Goal: Task Accomplishment & Management: Manage account settings

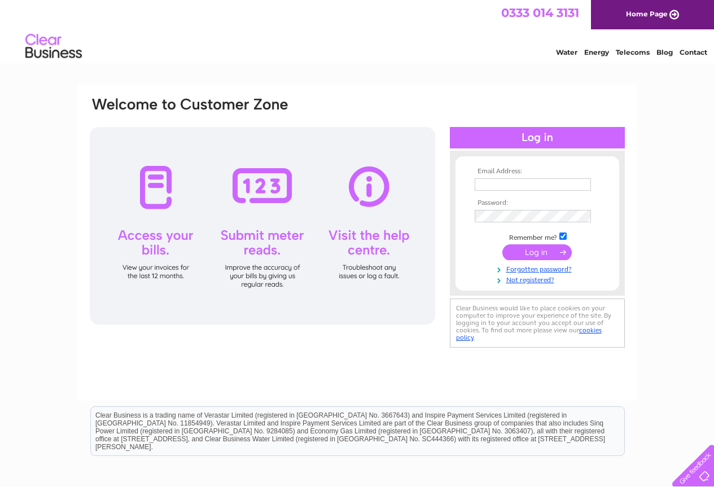
type input "[EMAIL_ADDRESS][DOMAIN_NAME]"
click at [537, 250] on input "submit" at bounding box center [536, 252] width 69 height 16
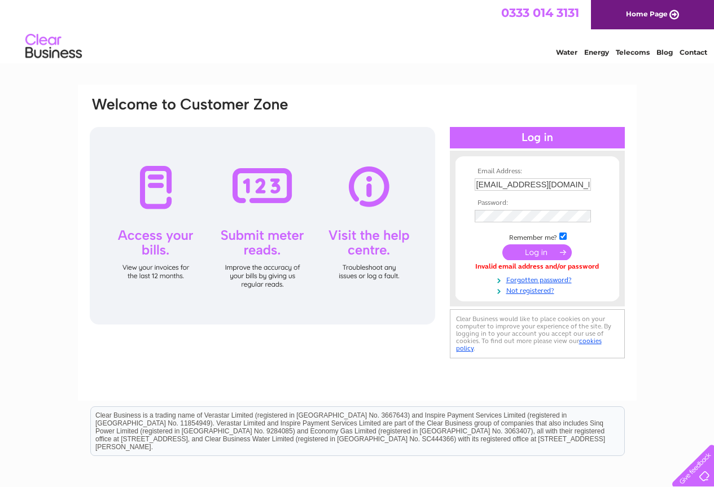
click at [527, 254] on input "submit" at bounding box center [536, 252] width 69 height 16
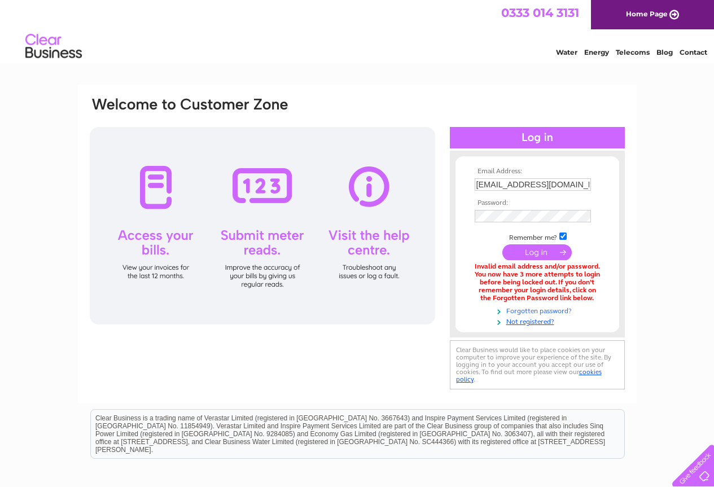
click at [514, 312] on link "Forgotten password?" at bounding box center [539, 310] width 128 height 11
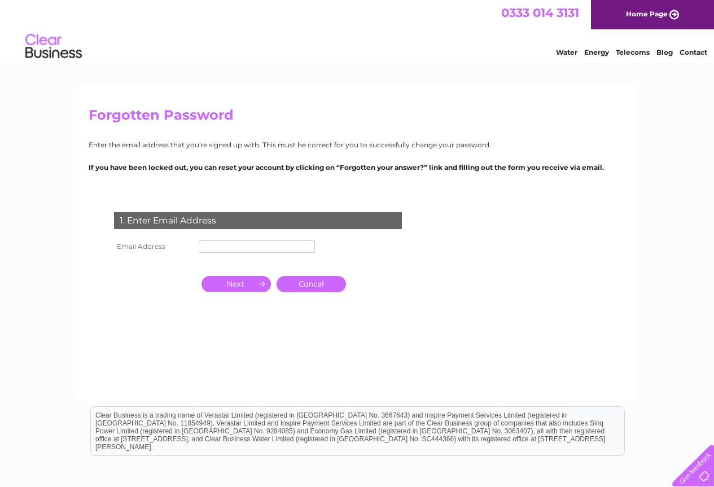
click at [223, 247] on input "text" at bounding box center [257, 246] width 116 height 12
type input "[EMAIL_ADDRESS][DOMAIN_NAME]"
click at [232, 288] on input "button" at bounding box center [235, 284] width 69 height 16
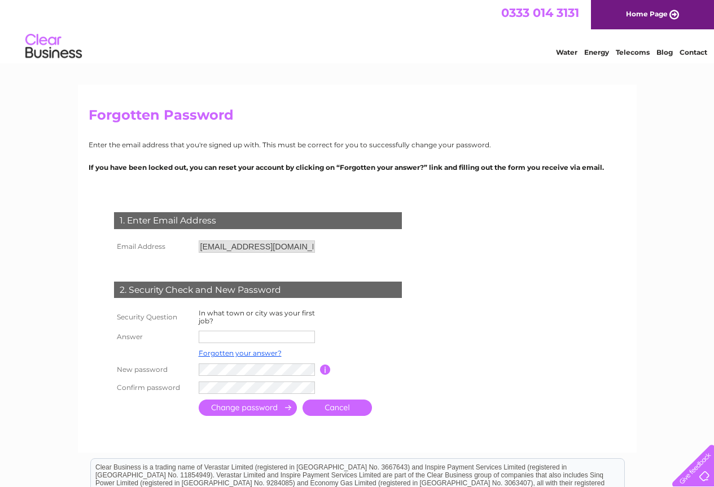
click at [225, 335] on input "text" at bounding box center [257, 337] width 116 height 12
type input "Glasgow"
click at [209, 410] on input "submit" at bounding box center [248, 408] width 98 height 16
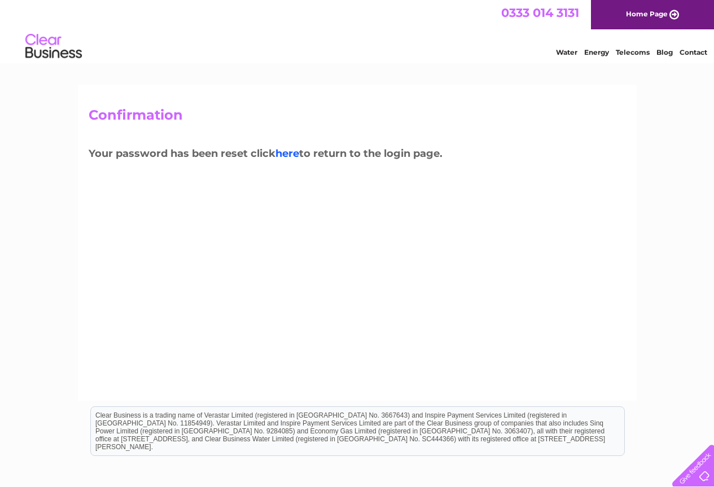
click at [294, 155] on link "here" at bounding box center [287, 153] width 24 height 12
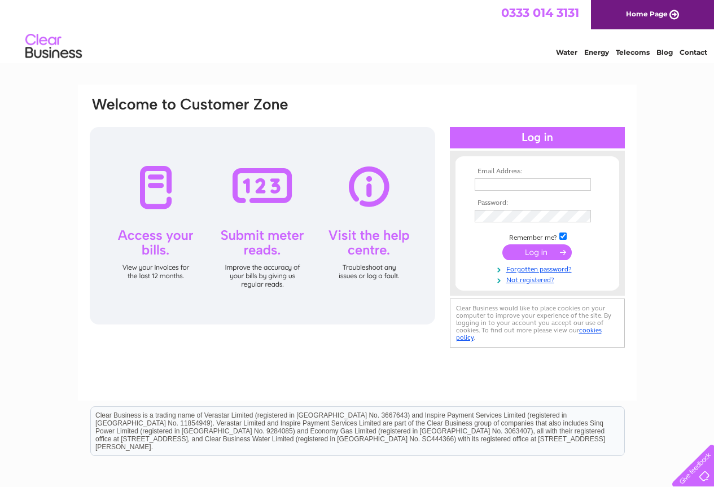
type input "[EMAIL_ADDRESS][DOMAIN_NAME]"
click at [545, 251] on input "submit" at bounding box center [536, 252] width 69 height 16
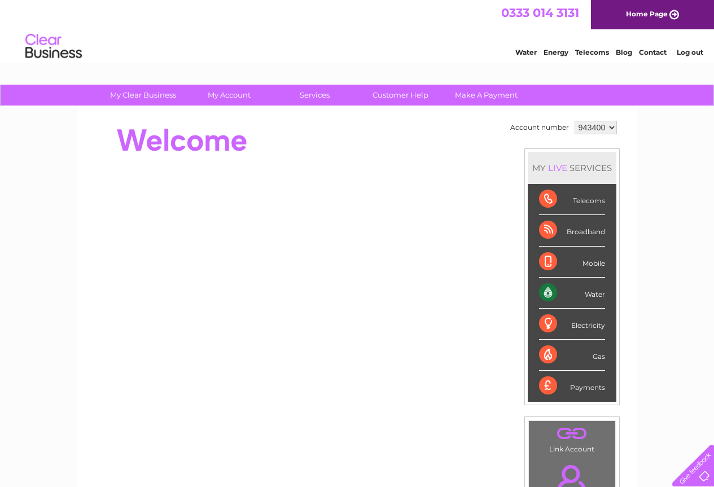
click at [569, 293] on div "Water" at bounding box center [572, 293] width 66 height 31
click at [588, 295] on div "Water" at bounding box center [572, 293] width 66 height 31
click at [552, 291] on div "Water" at bounding box center [572, 293] width 66 height 31
click at [595, 290] on div "Water" at bounding box center [572, 293] width 66 height 31
click at [595, 291] on div "Water" at bounding box center [572, 293] width 66 height 31
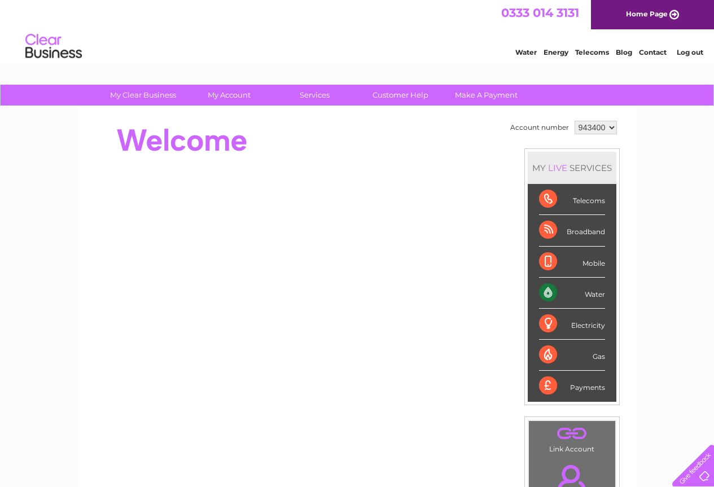
click at [595, 291] on div "Water" at bounding box center [572, 293] width 66 height 31
click at [525, 51] on link "Water" at bounding box center [525, 52] width 21 height 8
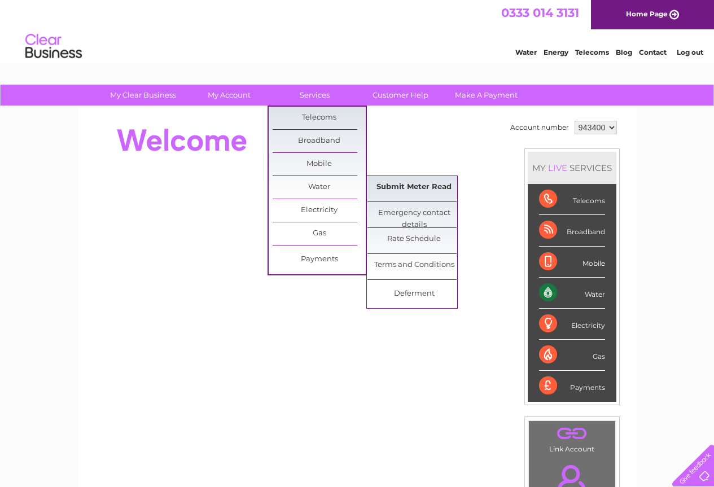
click at [400, 188] on link "Submit Meter Read" at bounding box center [413, 187] width 93 height 23
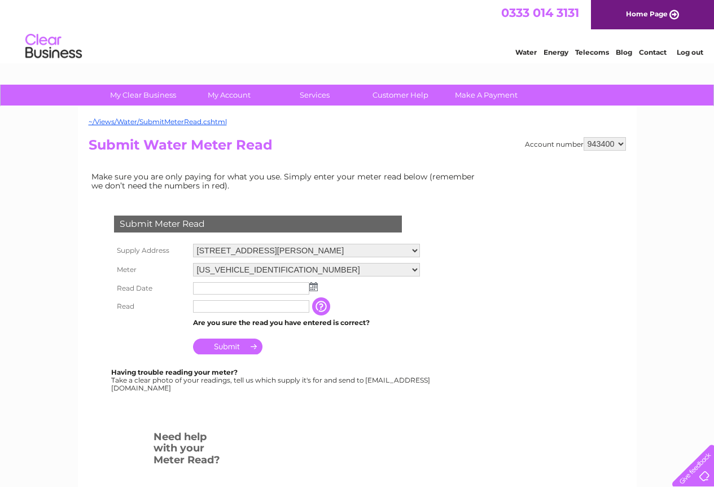
click at [313, 288] on img at bounding box center [313, 286] width 8 height 9
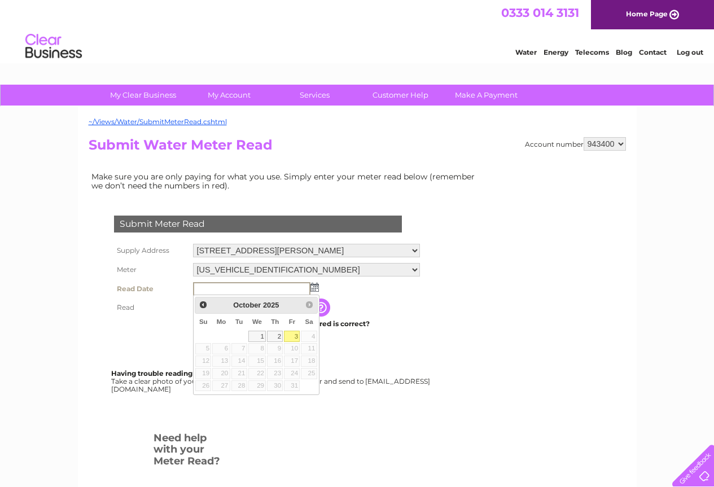
click at [295, 335] on link "3" at bounding box center [292, 336] width 16 height 11
type input "[DATE]"
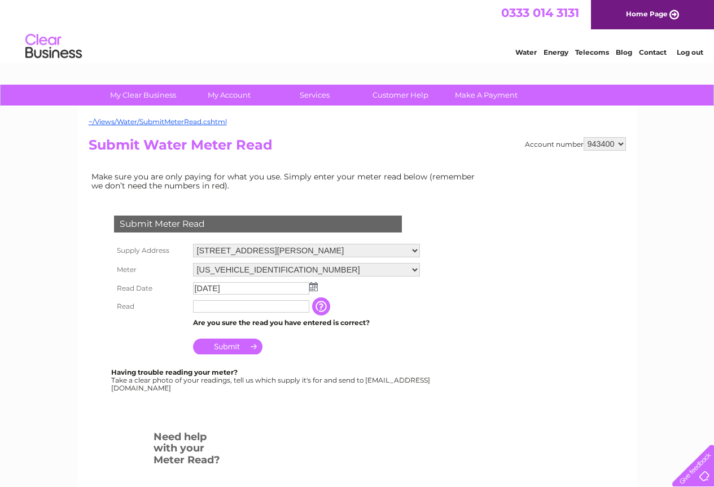
click at [204, 309] on input "text" at bounding box center [251, 306] width 116 height 12
type input "10336"
click at [223, 344] on input "Submit" at bounding box center [227, 348] width 69 height 16
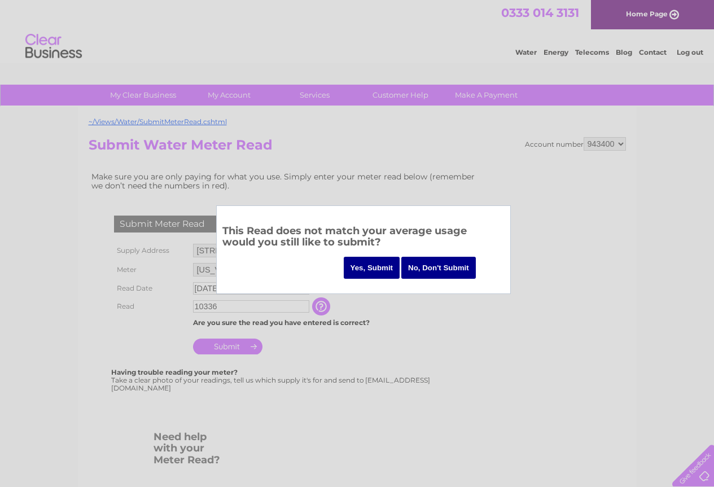
click at [360, 264] on input "Yes, Submit" at bounding box center [372, 268] width 56 height 22
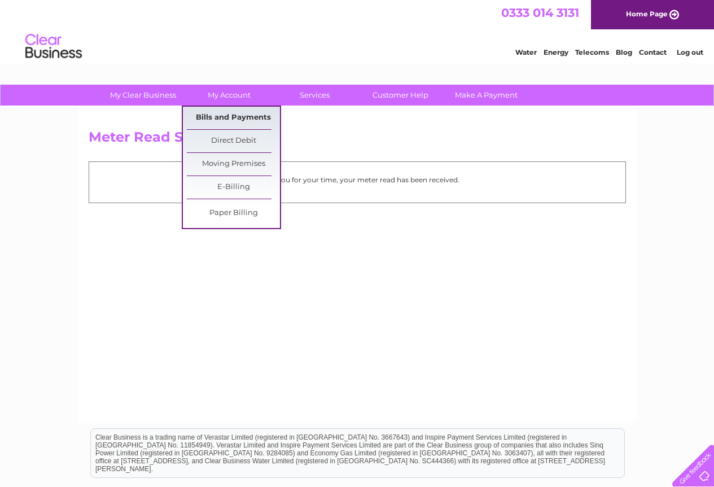
click at [220, 115] on link "Bills and Payments" at bounding box center [233, 118] width 93 height 23
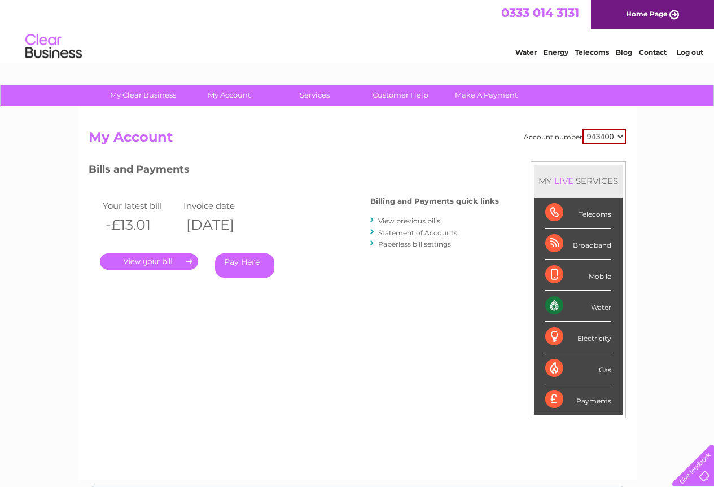
click at [143, 258] on link "." at bounding box center [149, 261] width 98 height 16
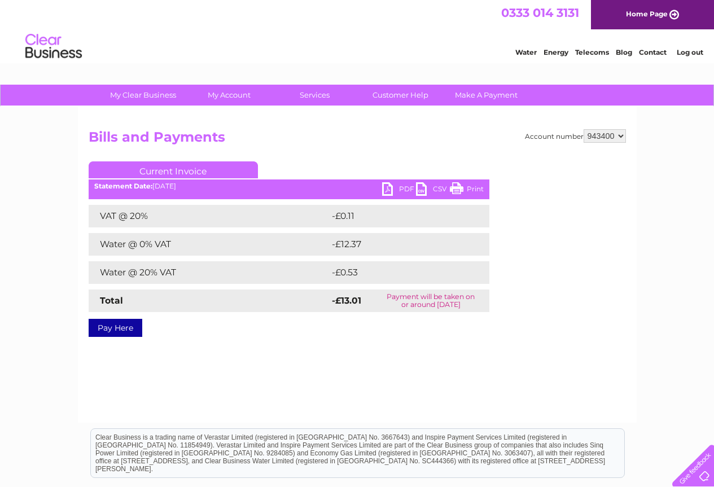
click at [404, 187] on link "PDF" at bounding box center [399, 190] width 34 height 16
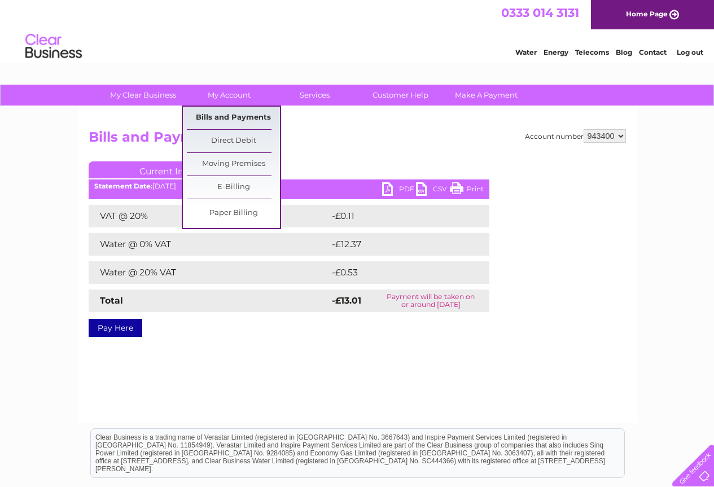
click at [212, 122] on link "Bills and Payments" at bounding box center [233, 118] width 93 height 23
click at [209, 119] on link "Bills and Payments" at bounding box center [233, 118] width 93 height 23
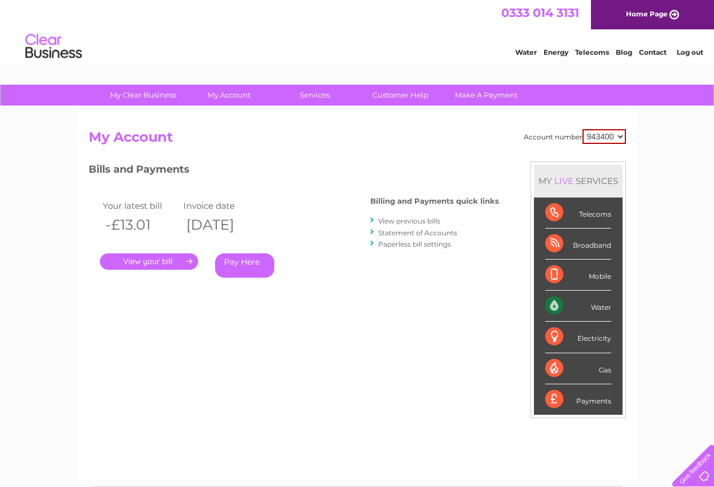
click at [165, 260] on link "." at bounding box center [149, 261] width 98 height 16
click at [389, 221] on link "View previous bills" at bounding box center [409, 221] width 62 height 8
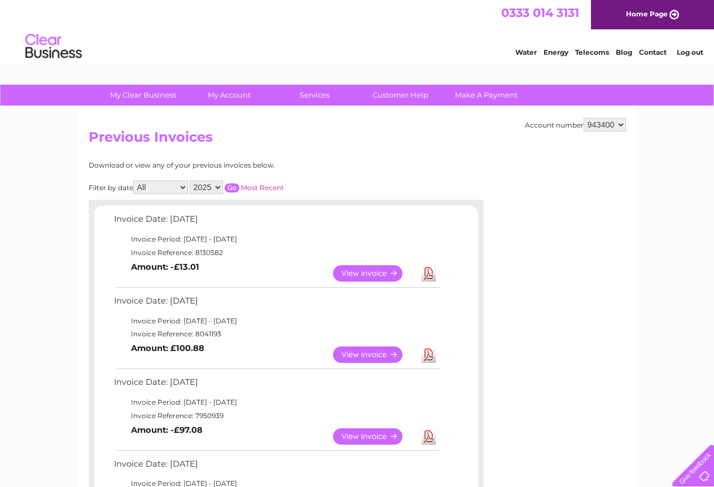
click at [425, 353] on link "Download" at bounding box center [429, 355] width 14 height 16
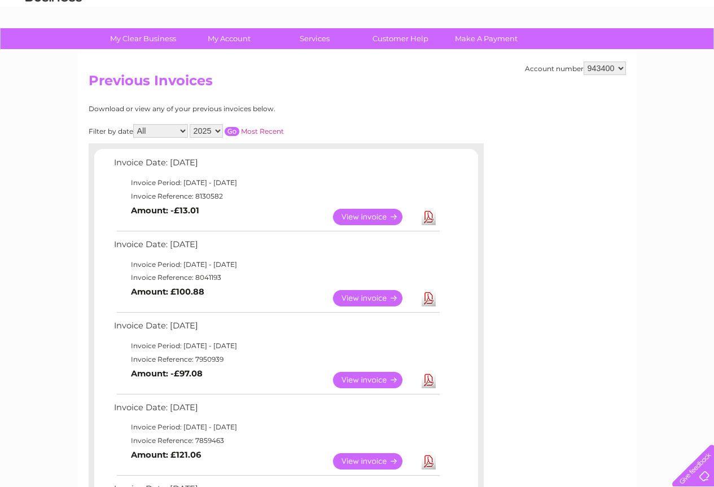
click at [431, 382] on link "Download" at bounding box center [429, 380] width 14 height 16
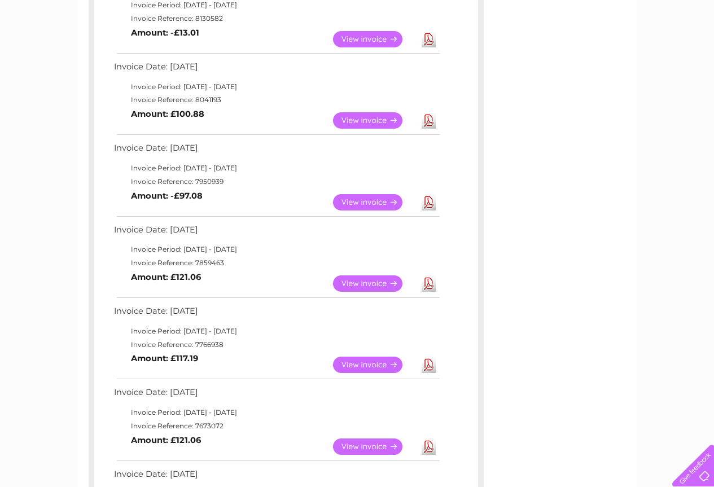
scroll to position [339, 0]
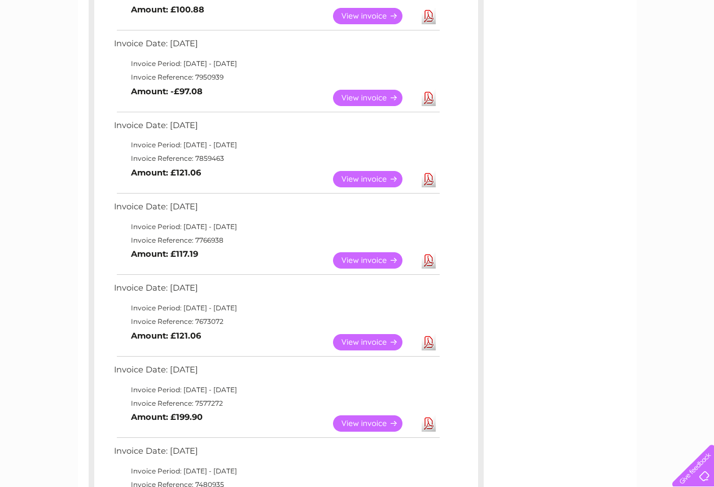
click at [348, 258] on link "View" at bounding box center [374, 260] width 83 height 16
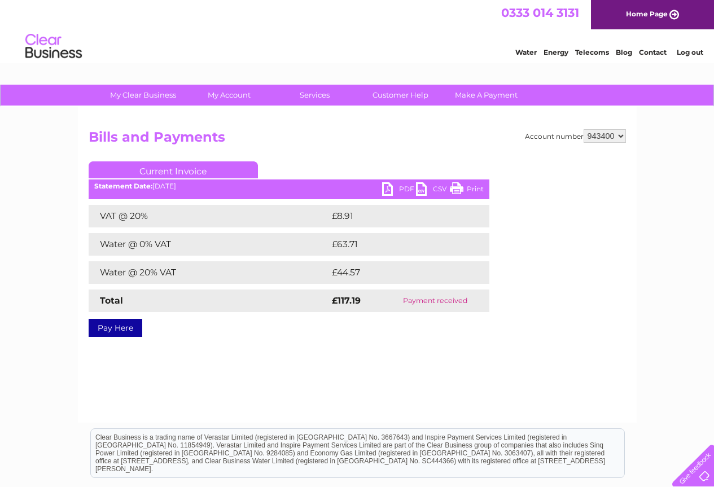
click at [398, 188] on link "PDF" at bounding box center [399, 190] width 34 height 16
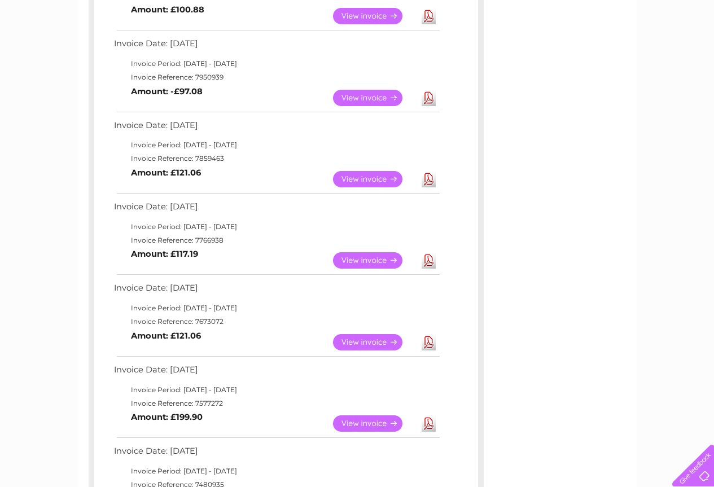
click at [424, 178] on link "Download" at bounding box center [429, 179] width 14 height 16
click at [427, 337] on link "Download" at bounding box center [429, 342] width 14 height 16
click at [431, 421] on link "Download" at bounding box center [429, 423] width 14 height 16
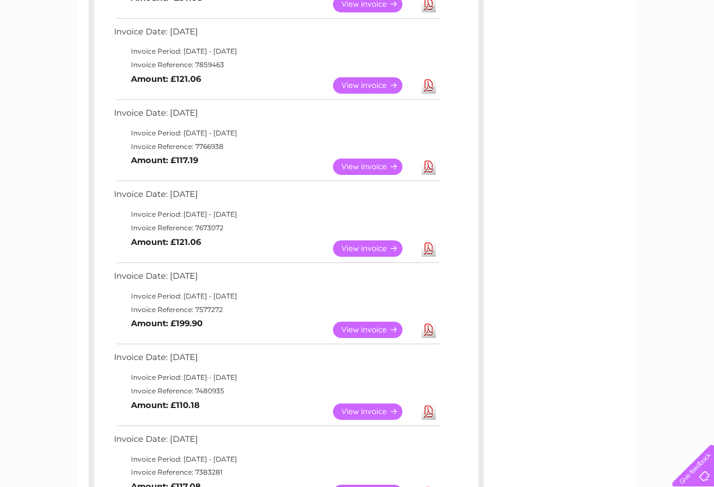
scroll to position [451, 0]
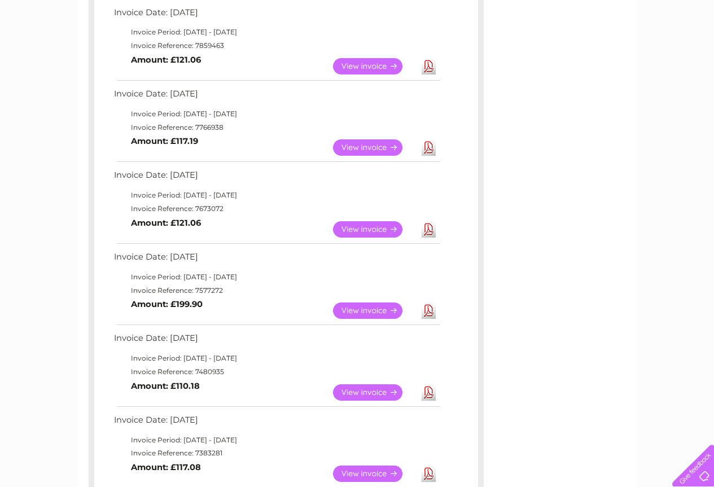
click at [428, 397] on link "Download" at bounding box center [429, 392] width 14 height 16
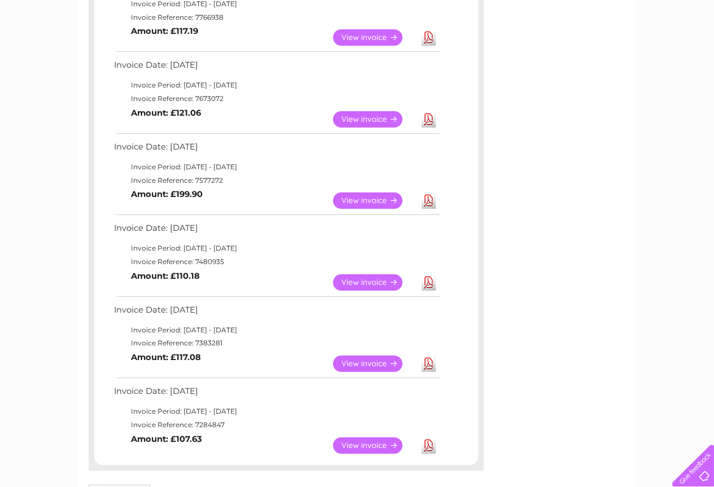
scroll to position [564, 0]
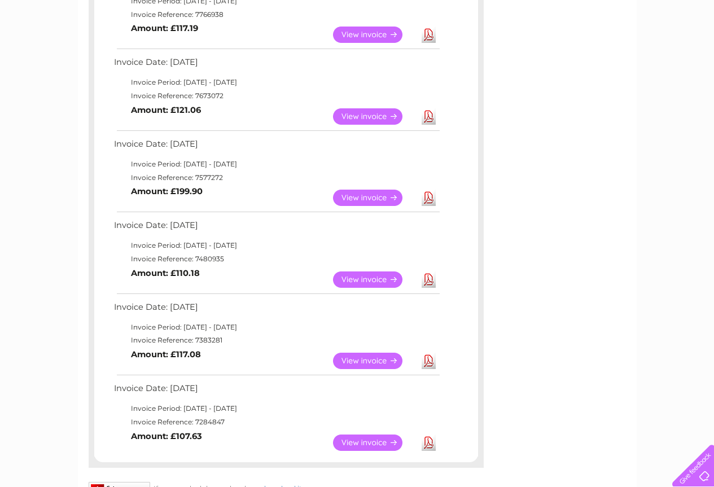
click at [431, 360] on link "Download" at bounding box center [429, 361] width 14 height 16
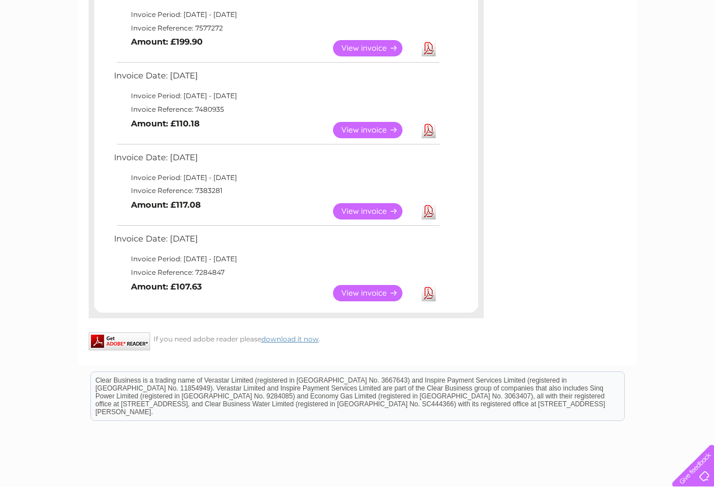
scroll to position [734, 0]
